Goal: Entertainment & Leisure: Consume media (video, audio)

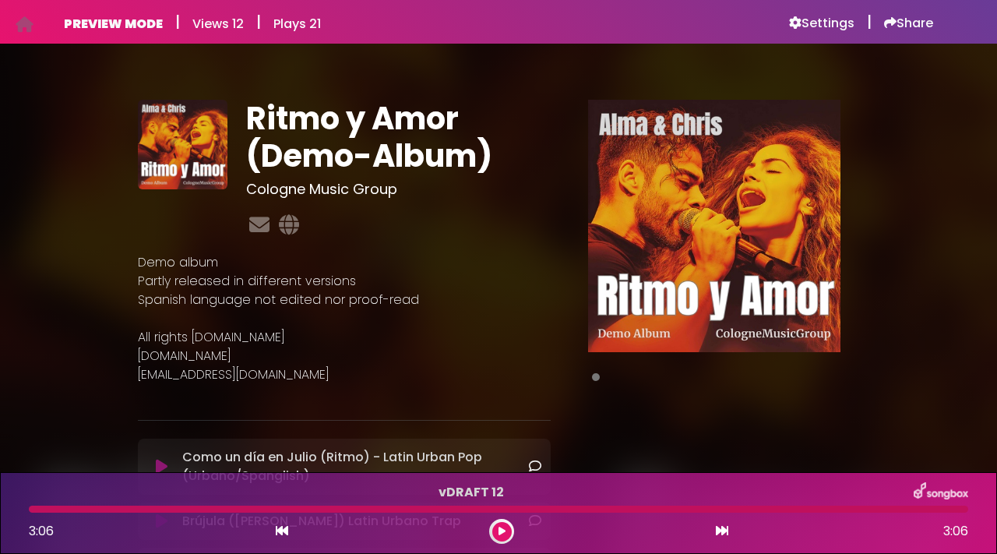
scroll to position [109, 0]
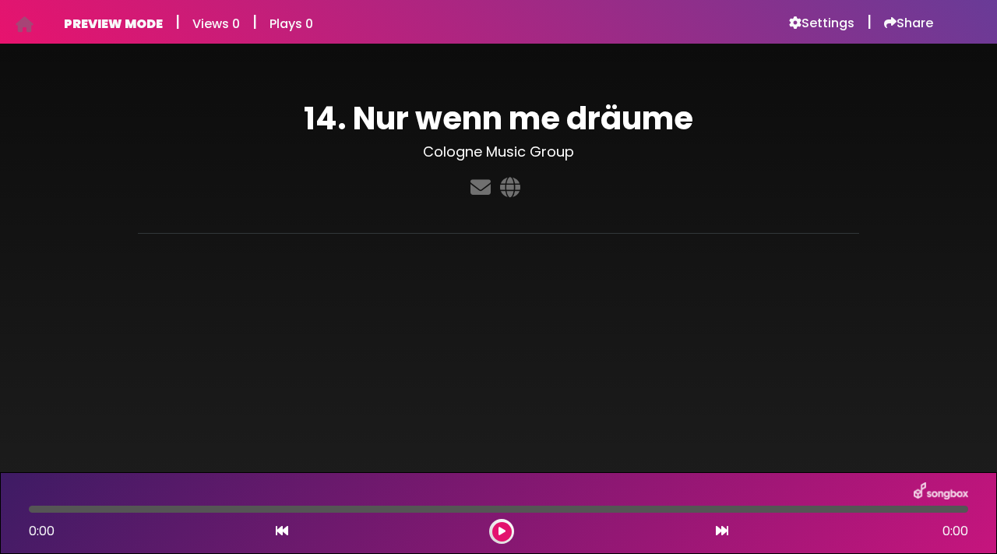
click at [492, 536] on div at bounding box center [501, 531] width 25 height 25
click at [501, 531] on icon at bounding box center [502, 531] width 7 height 9
click at [500, 527] on icon at bounding box center [502, 531] width 7 height 9
click at [505, 528] on button at bounding box center [501, 531] width 19 height 19
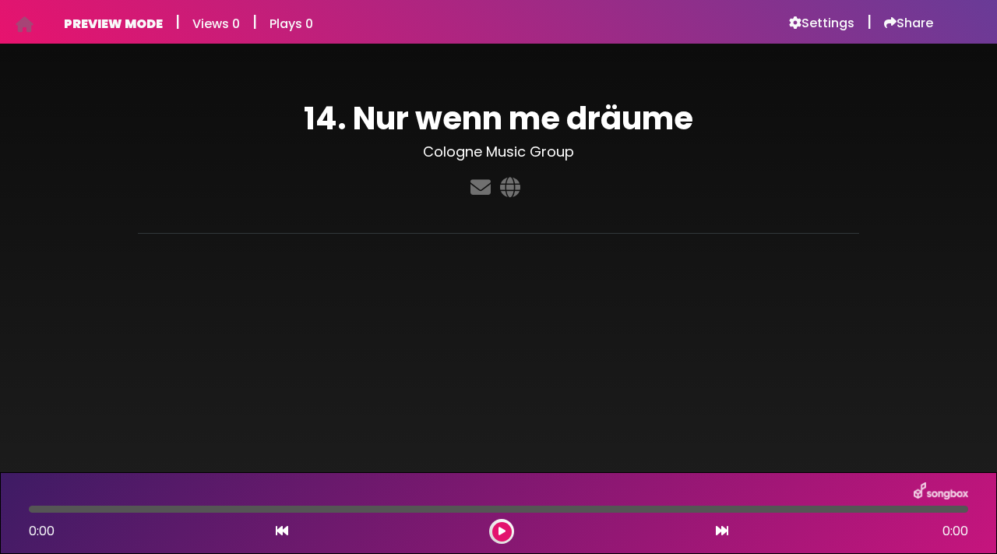
click at [506, 529] on button at bounding box center [501, 531] width 19 height 19
click at [500, 524] on button at bounding box center [501, 531] width 19 height 19
click at [507, 533] on button at bounding box center [501, 531] width 19 height 19
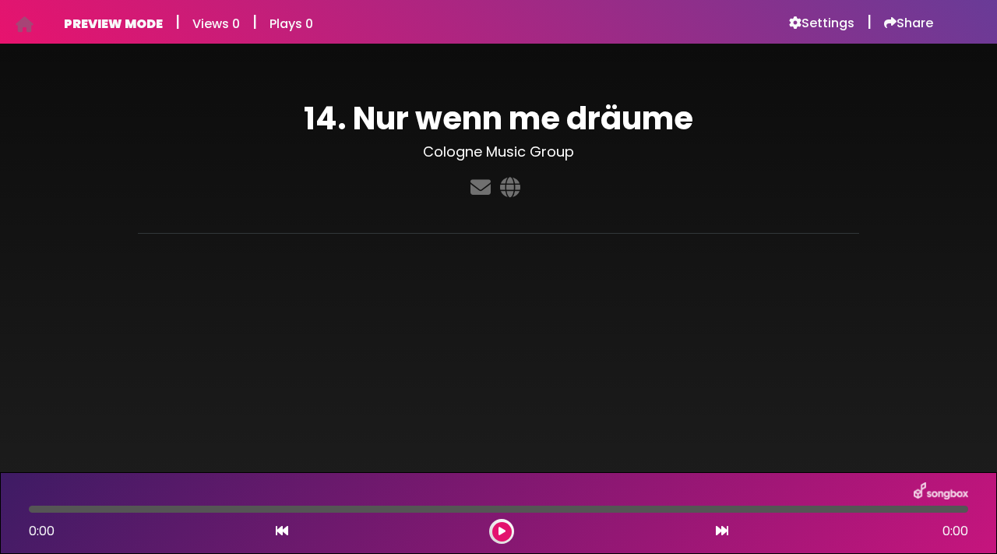
click at [505, 529] on icon at bounding box center [502, 531] width 7 height 9
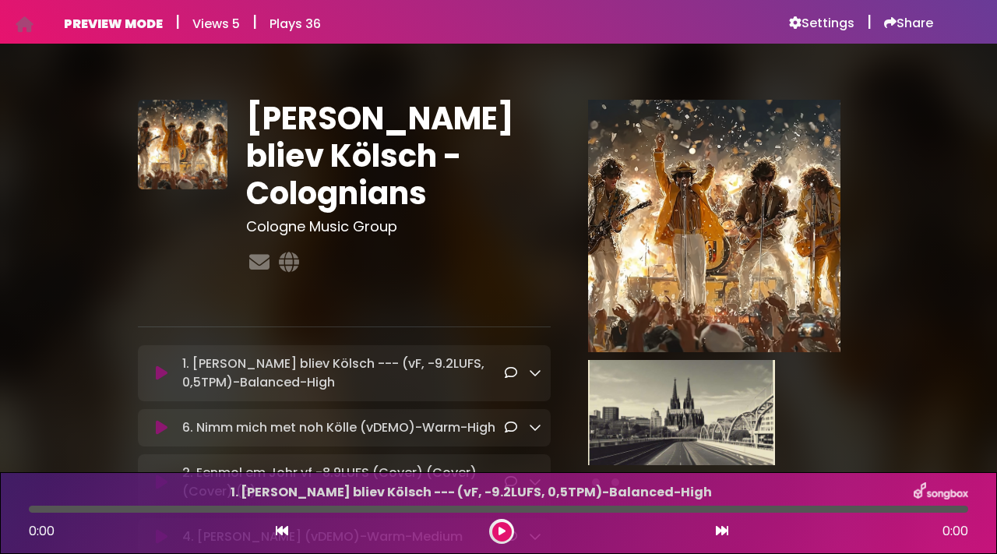
click at [161, 377] on icon at bounding box center [162, 373] width 12 height 16
